Goal: Navigation & Orientation: Go to known website

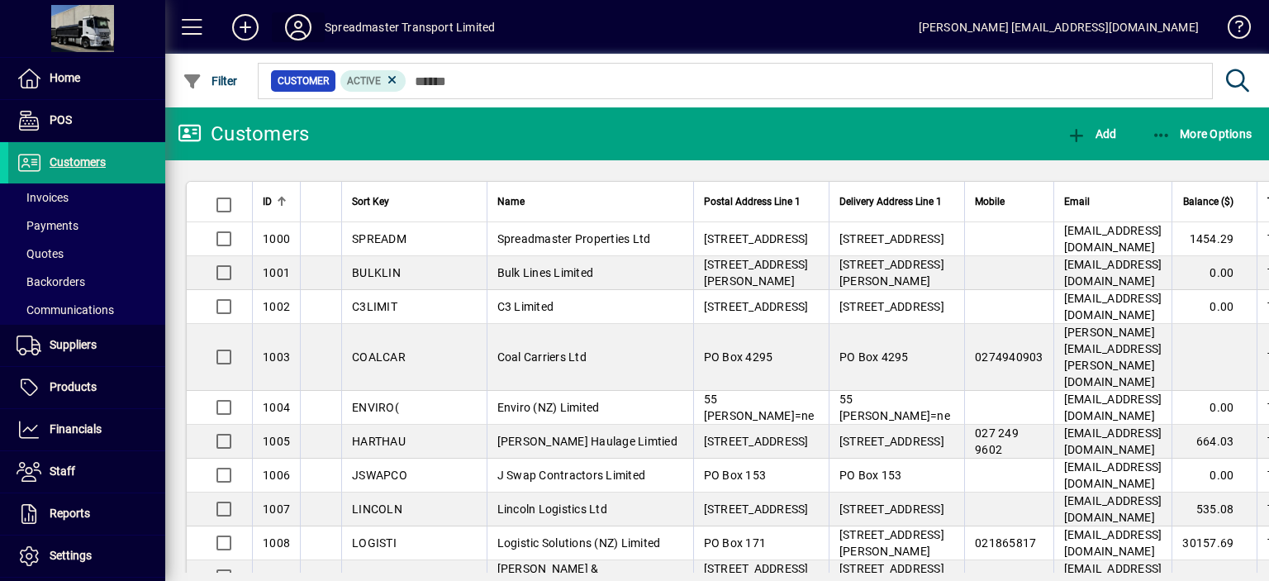
click at [293, 24] on icon at bounding box center [298, 27] width 33 height 26
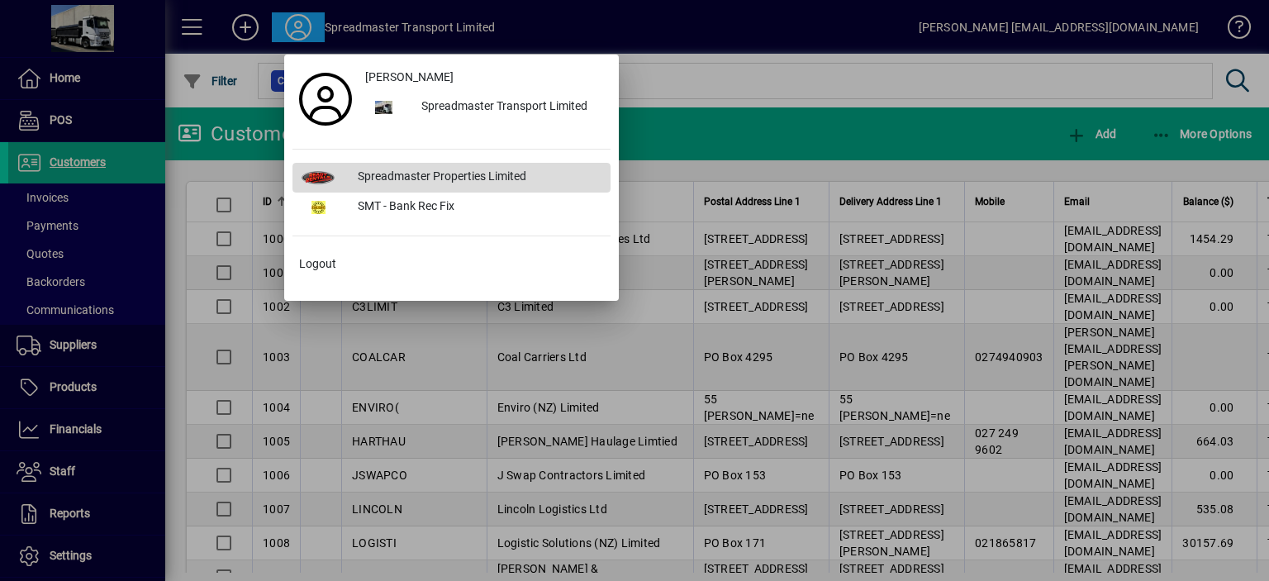
click at [383, 170] on div "Spreadmaster Properties Limited" at bounding box center [478, 178] width 266 height 30
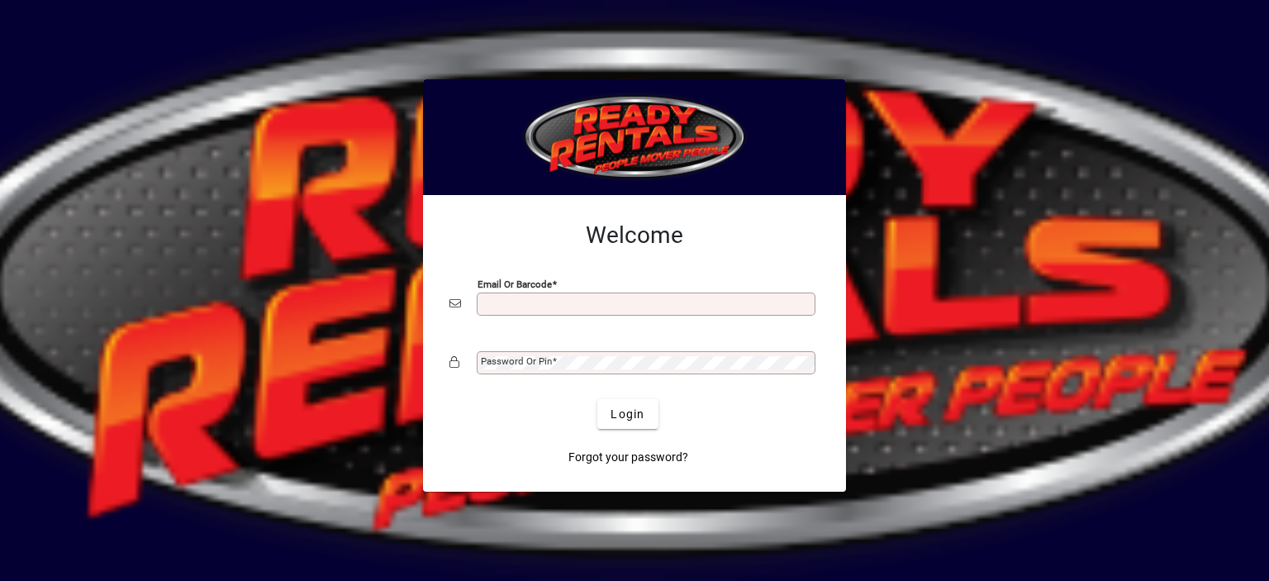
click at [511, 300] on input "Email or Barcode" at bounding box center [648, 303] width 334 height 13
type input "**********"
click at [508, 359] on mat-label "Password or Pin" at bounding box center [516, 361] width 71 height 12
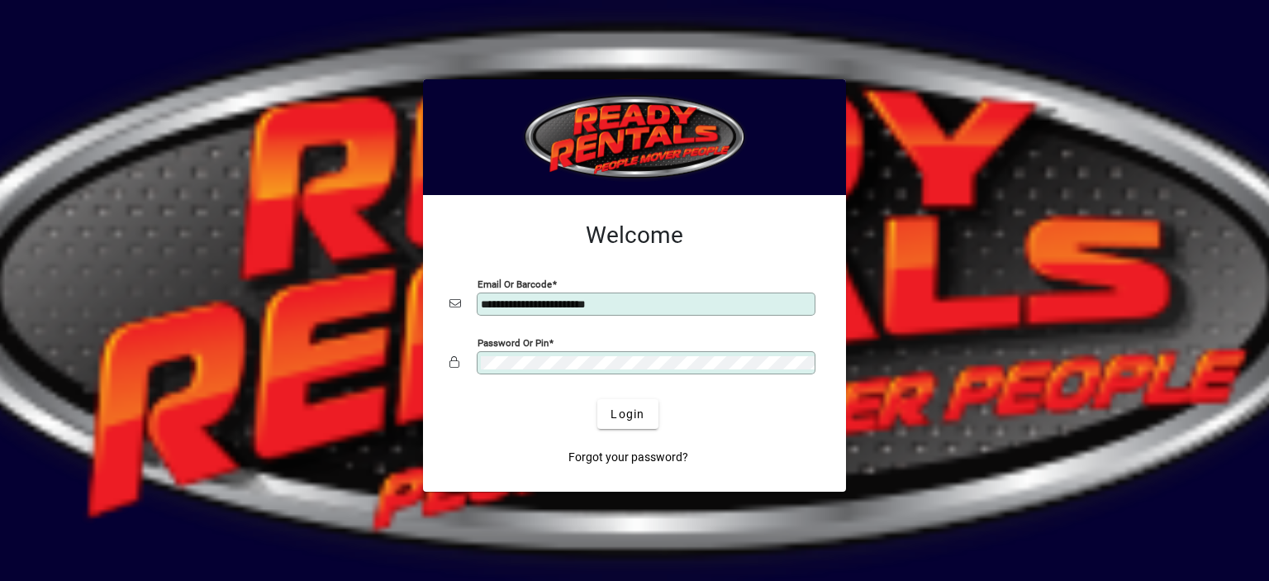
click at [597, 399] on button "Login" at bounding box center [627, 414] width 60 height 30
